Goal: Navigation & Orientation: Understand site structure

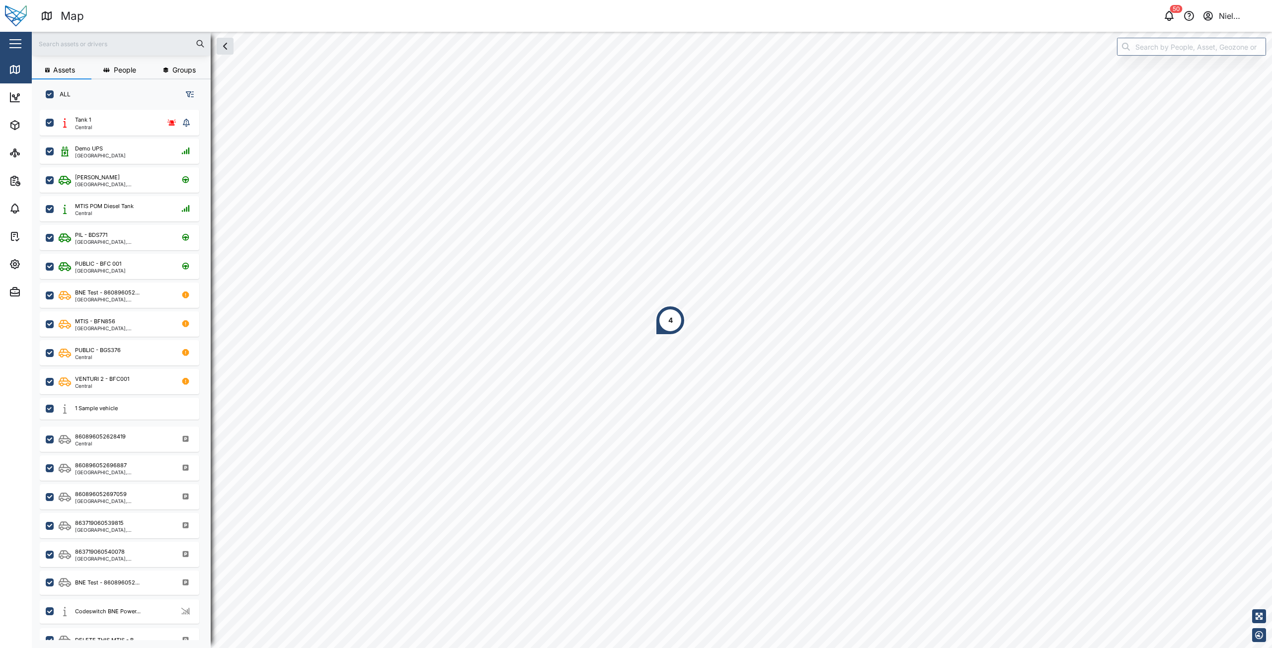
scroll to position [527, 156]
click at [195, 95] on button "button" at bounding box center [190, 94] width 14 height 14
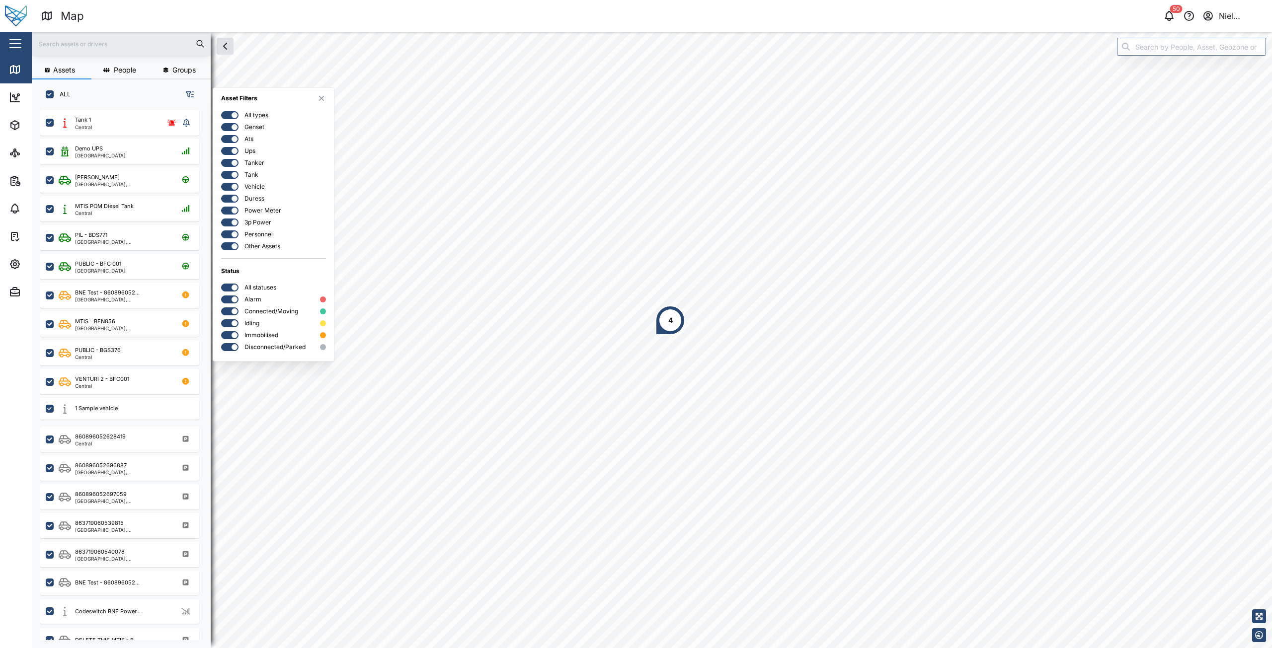
click at [116, 73] on span "People" at bounding box center [125, 70] width 22 height 7
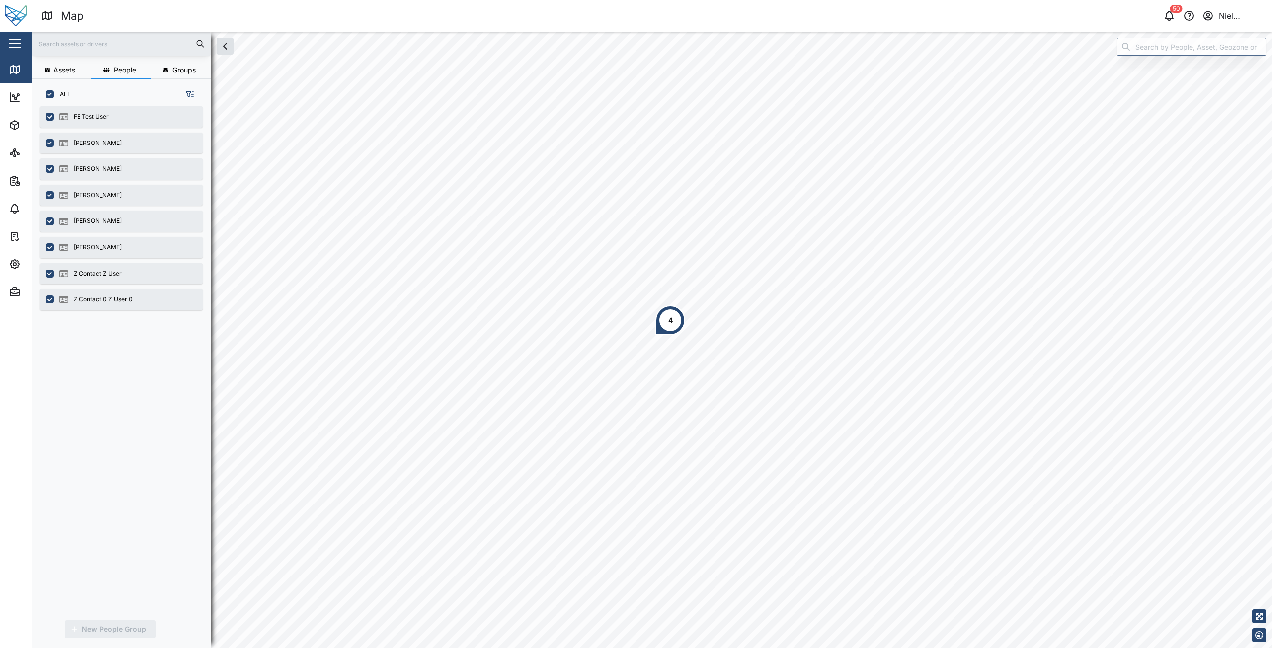
click at [184, 70] on span "Groups" at bounding box center [183, 70] width 23 height 7
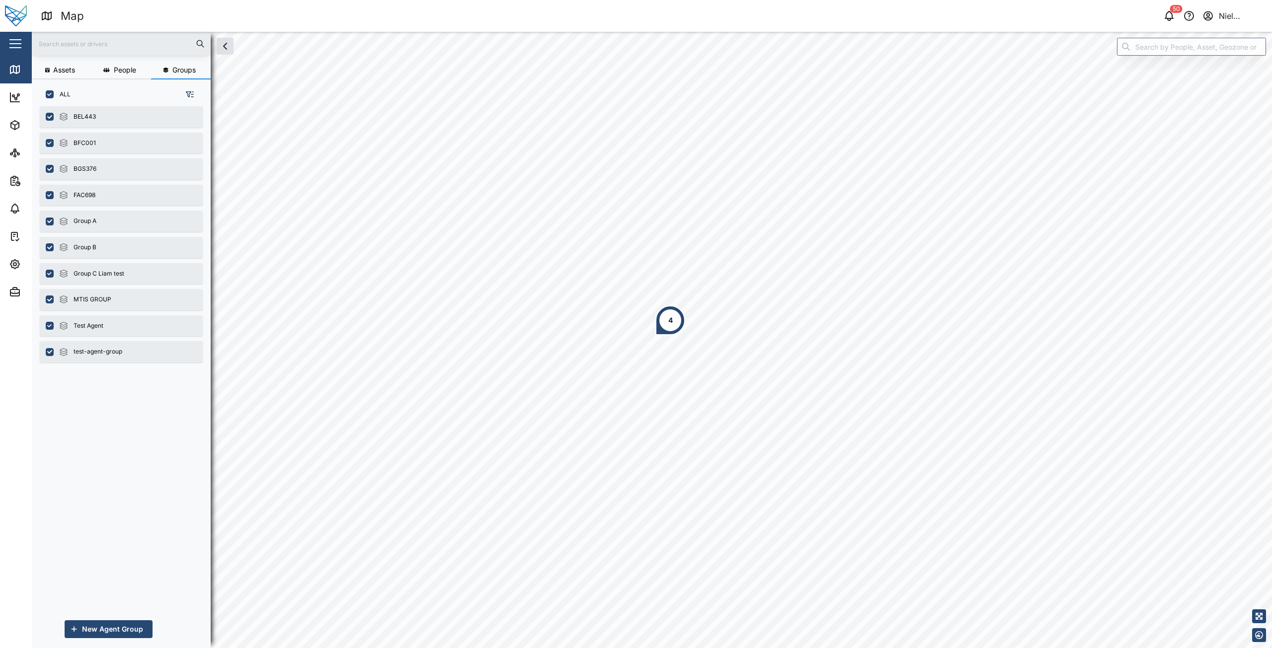
click at [114, 71] on span "People" at bounding box center [125, 70] width 22 height 7
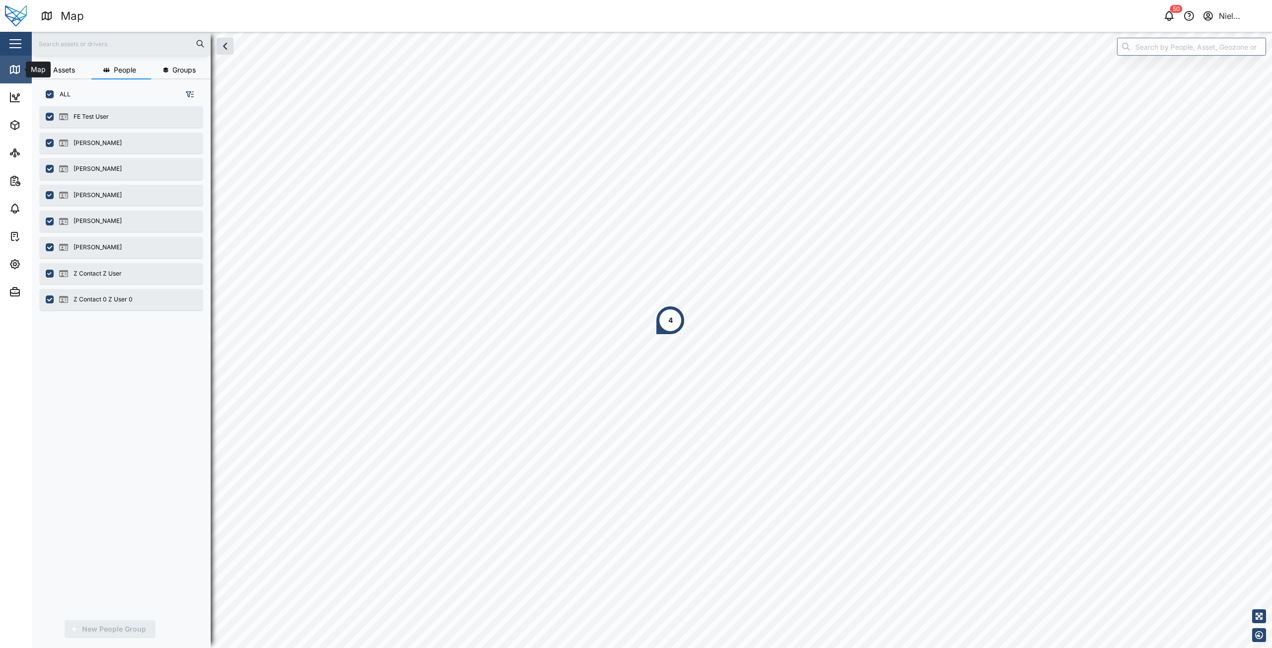
click at [31, 77] on link "Map" at bounding box center [64, 70] width 129 height 28
click at [70, 74] on span "Assets" at bounding box center [64, 70] width 22 height 7
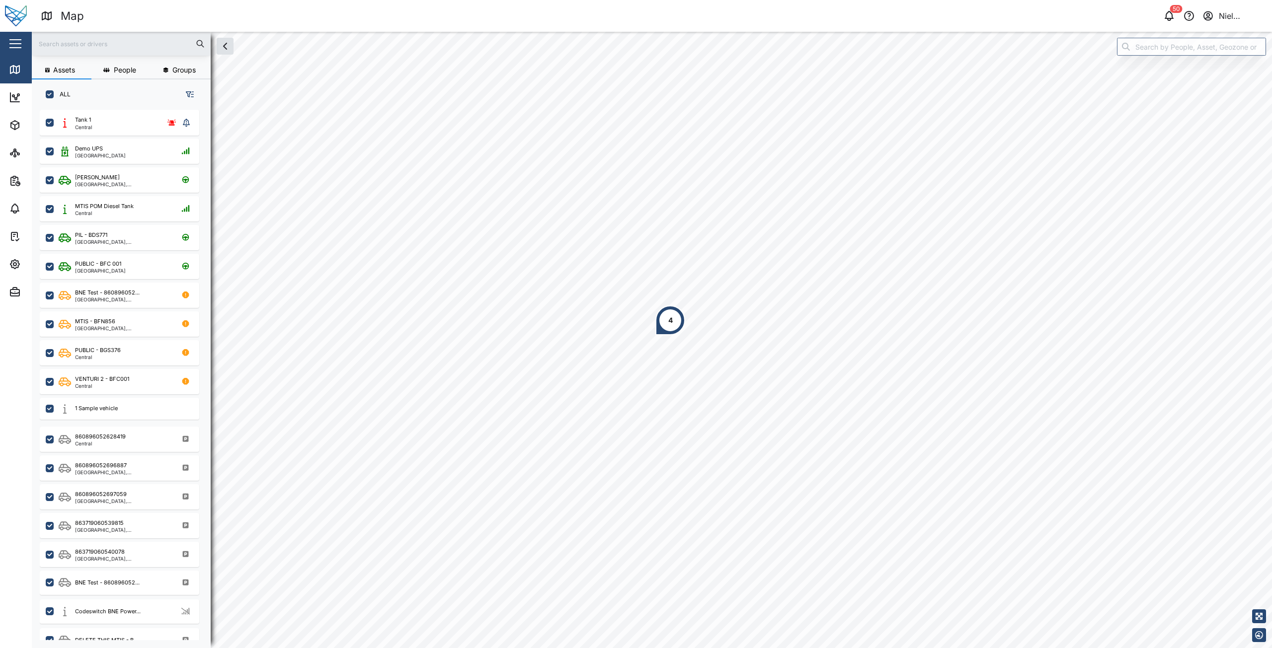
scroll to position [527, 156]
click at [122, 75] on button "People" at bounding box center [121, 71] width 60 height 18
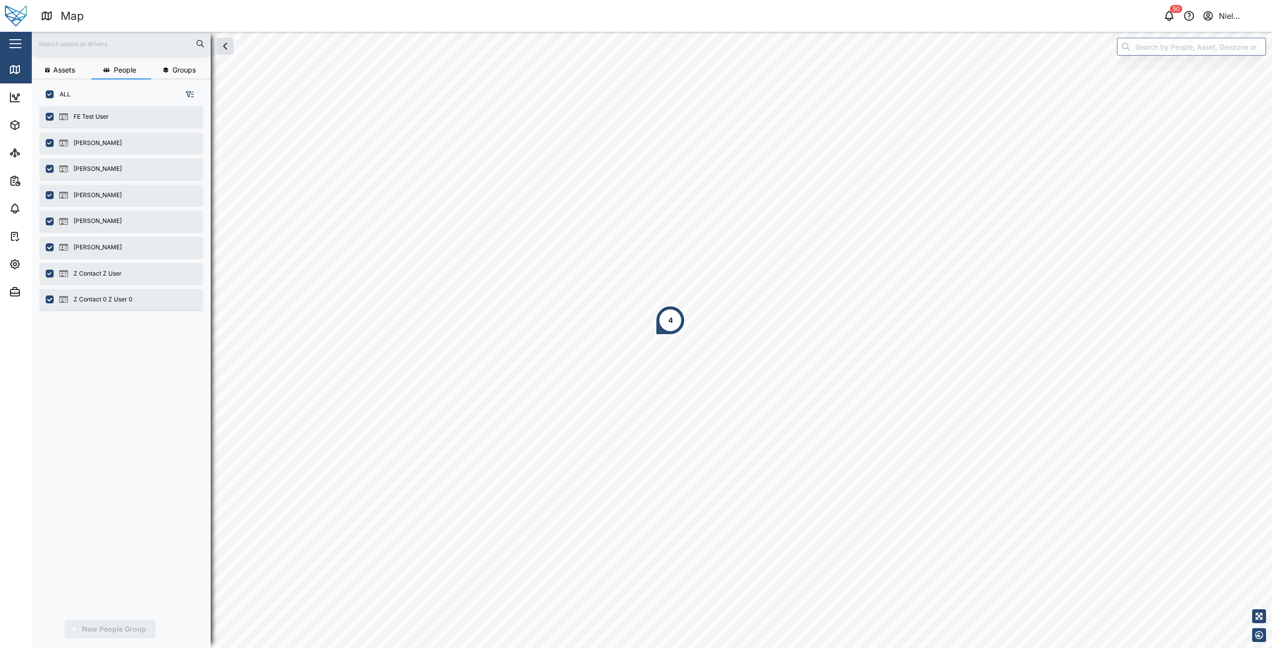
click at [179, 71] on span "Groups" at bounding box center [183, 70] width 23 height 7
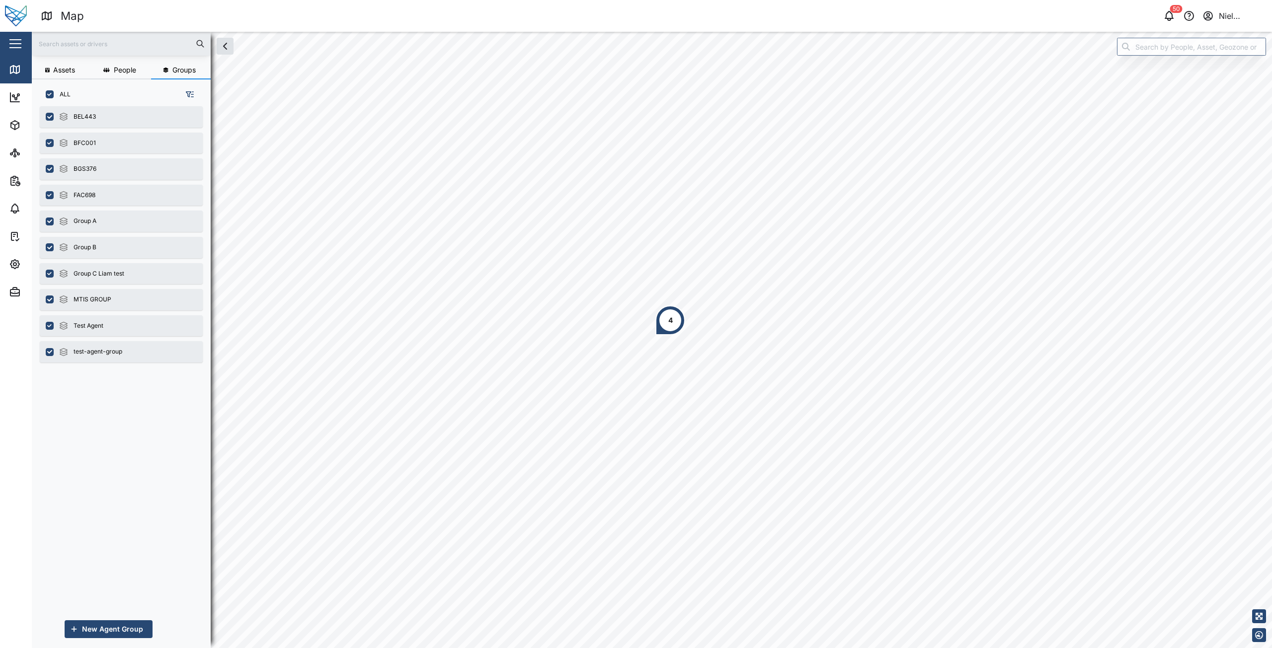
click at [125, 73] on span "People" at bounding box center [125, 70] width 22 height 7
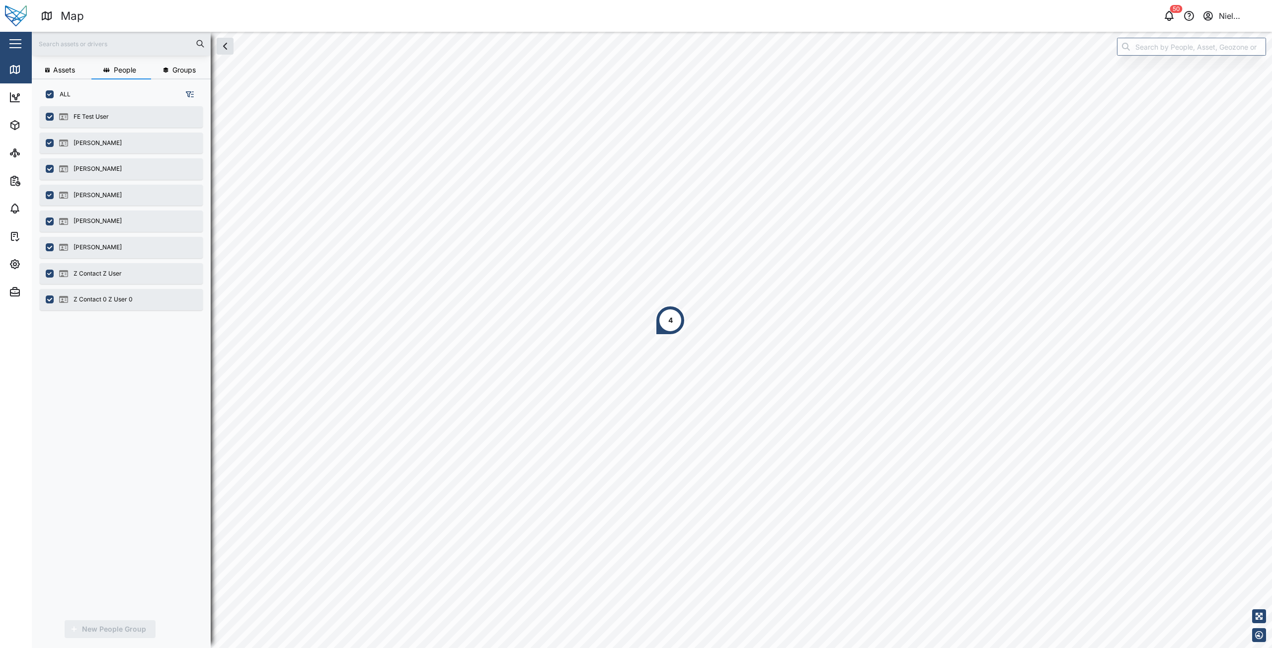
click at [54, 74] on button "Assets" at bounding box center [62, 71] width 60 height 18
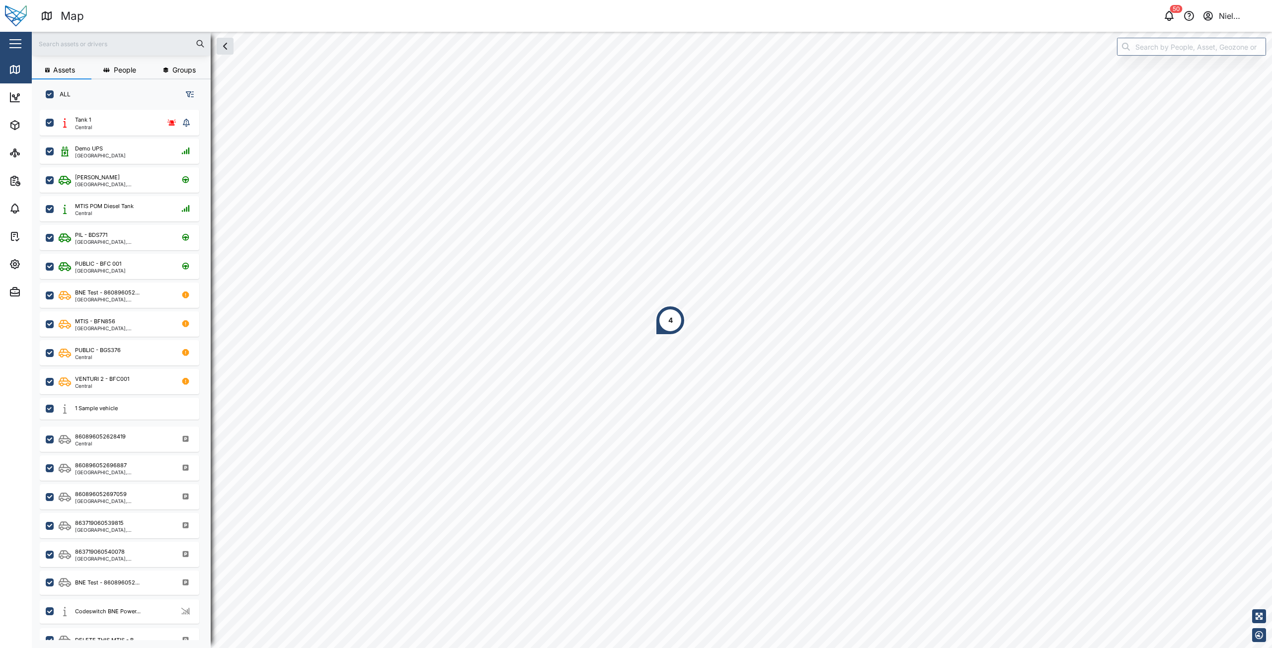
click at [188, 96] on icon "button" at bounding box center [190, 94] width 8 height 8
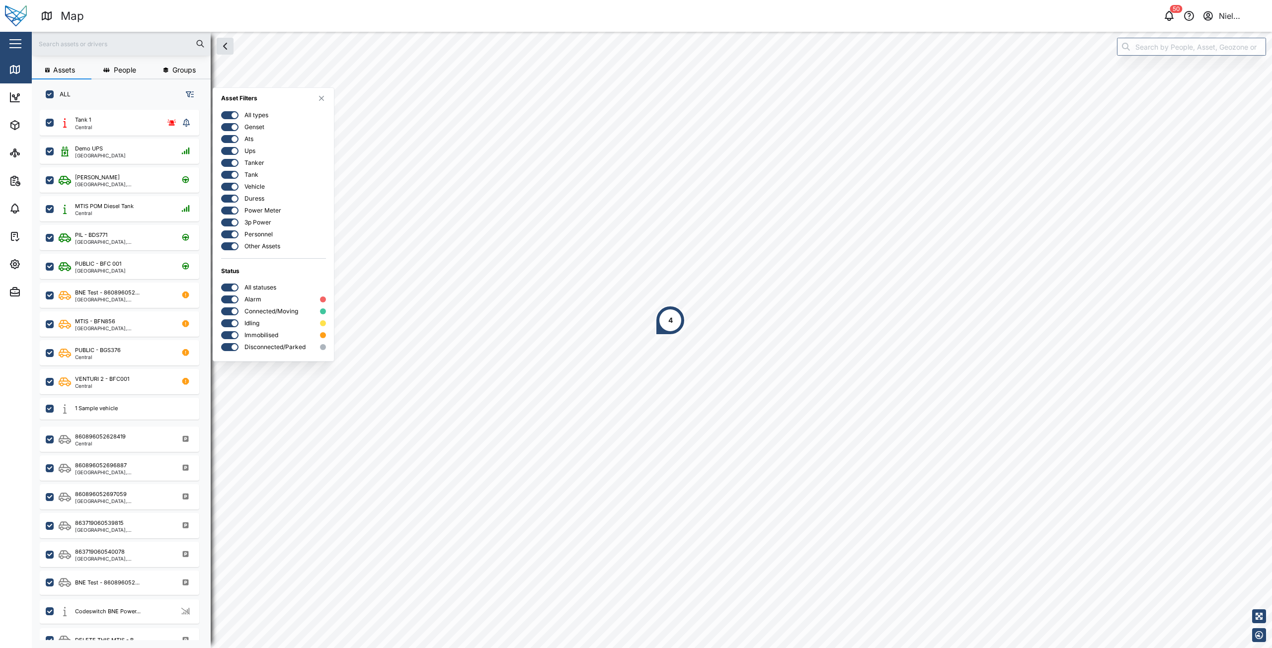
click at [151, 95] on div "ALL" at bounding box center [121, 91] width 179 height 22
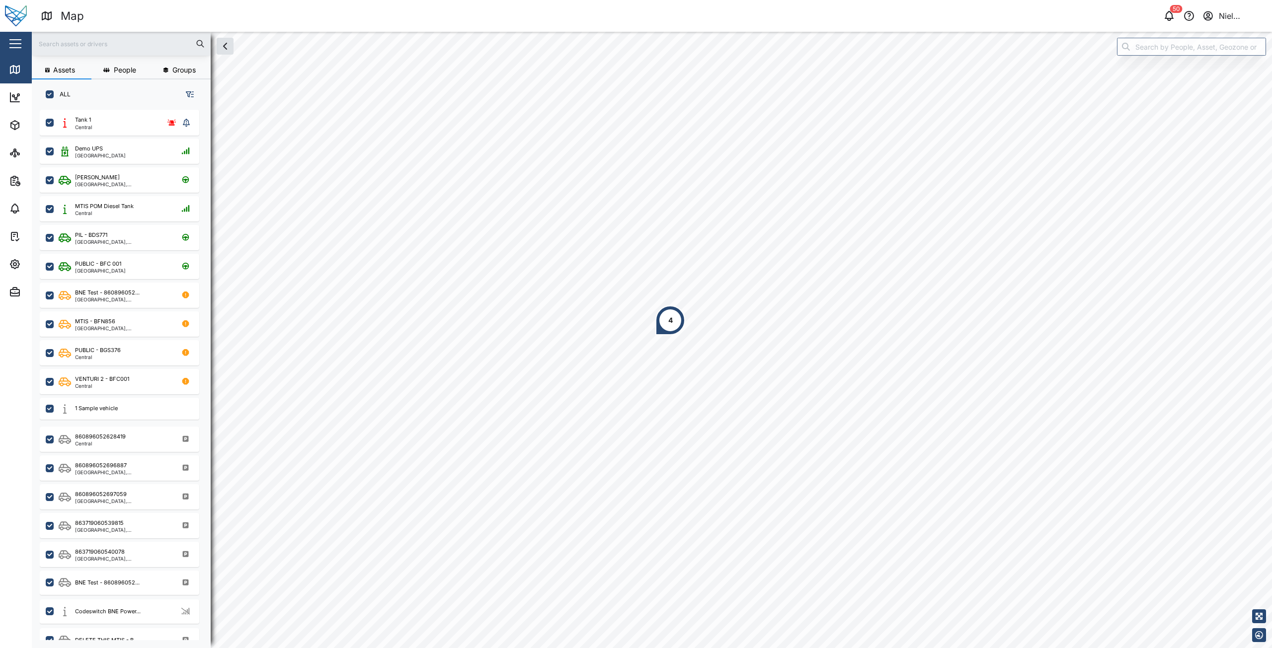
click at [70, 48] on input "text" at bounding box center [121, 43] width 167 height 15
